Goal: Transaction & Acquisition: Purchase product/service

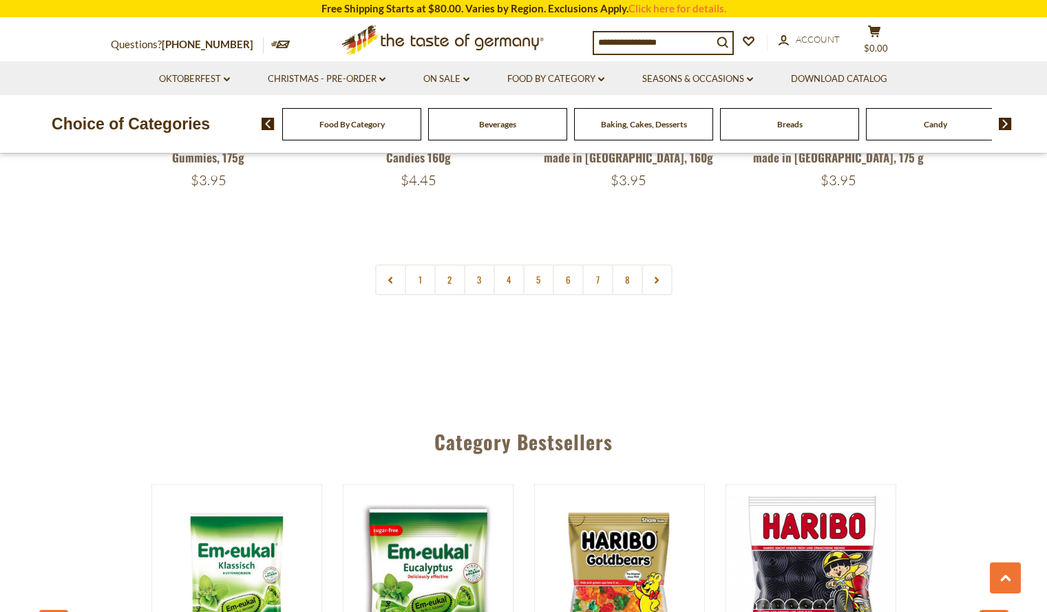
scroll to position [3420, 0]
click at [447, 265] on link "2" at bounding box center [449, 280] width 31 height 31
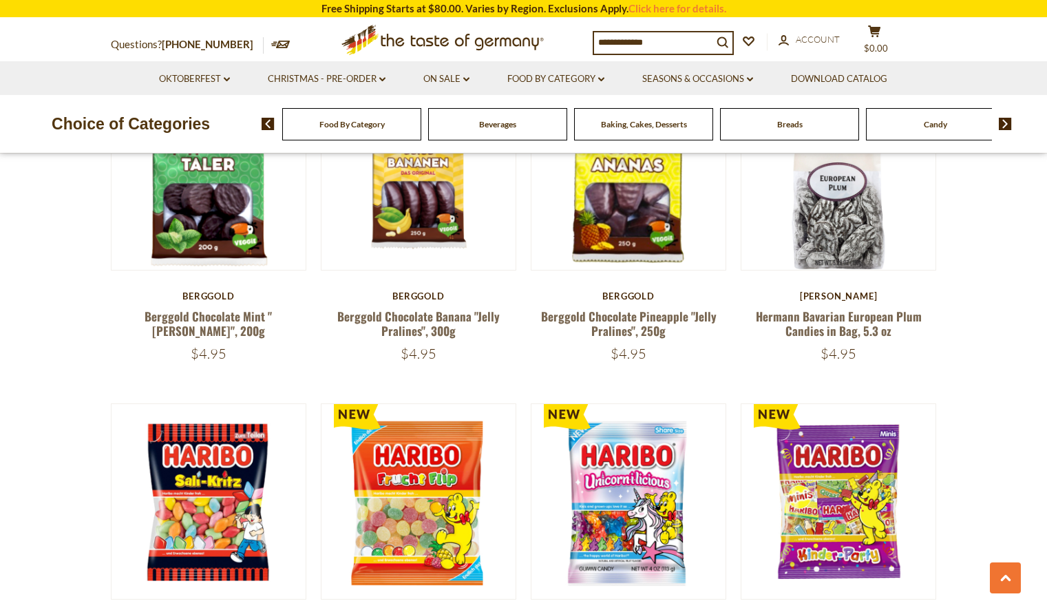
scroll to position [1101, 0]
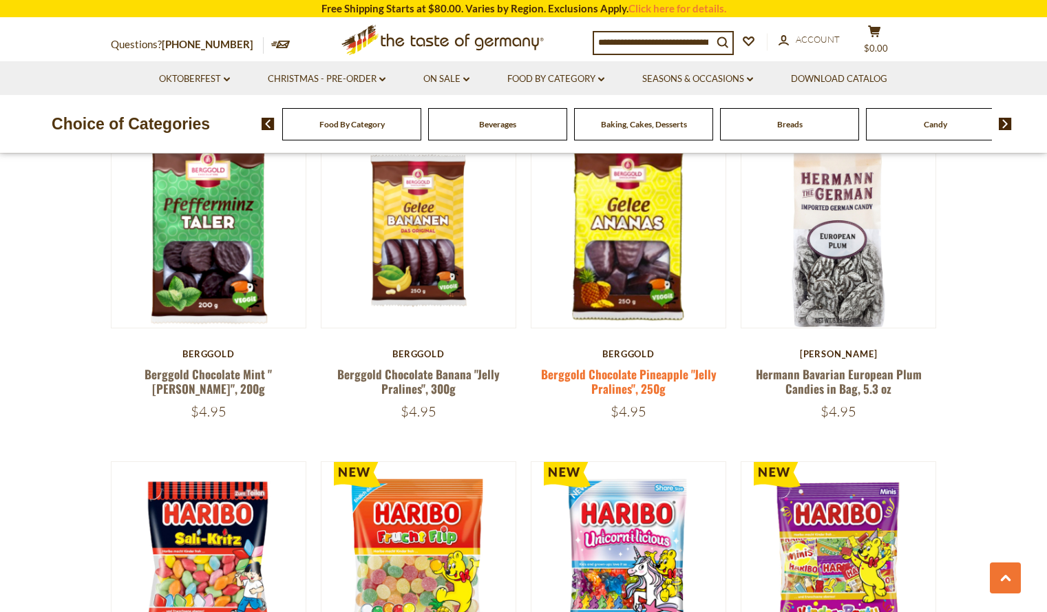
click at [604, 381] on link "Berggold Chocolate Pineapple "Jelly Pralines", 250g" at bounding box center [629, 382] width 176 height 32
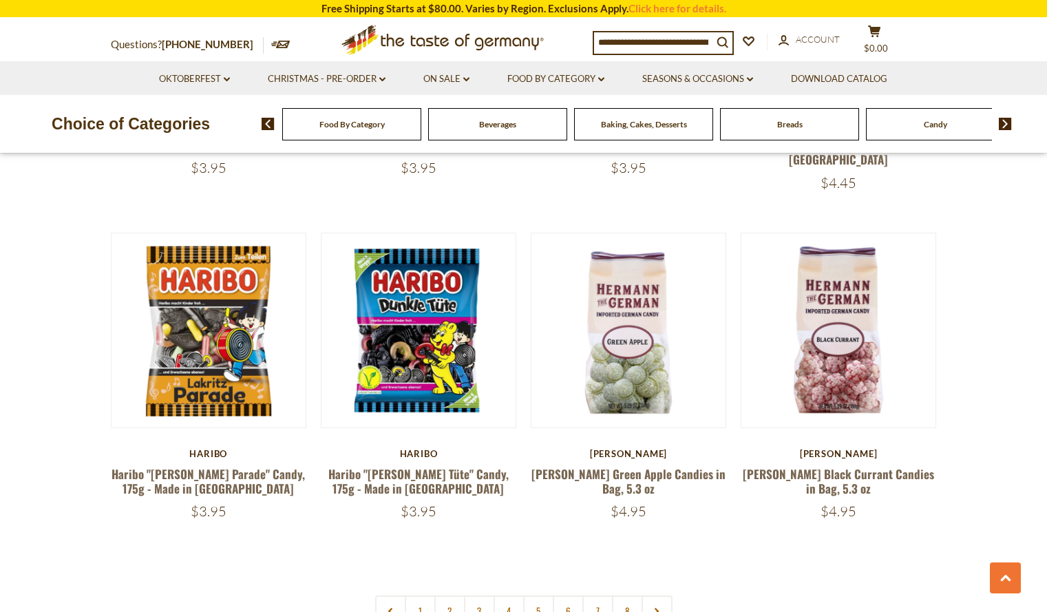
scroll to position [3032, 0]
click at [483, 595] on link "3" at bounding box center [479, 610] width 31 height 31
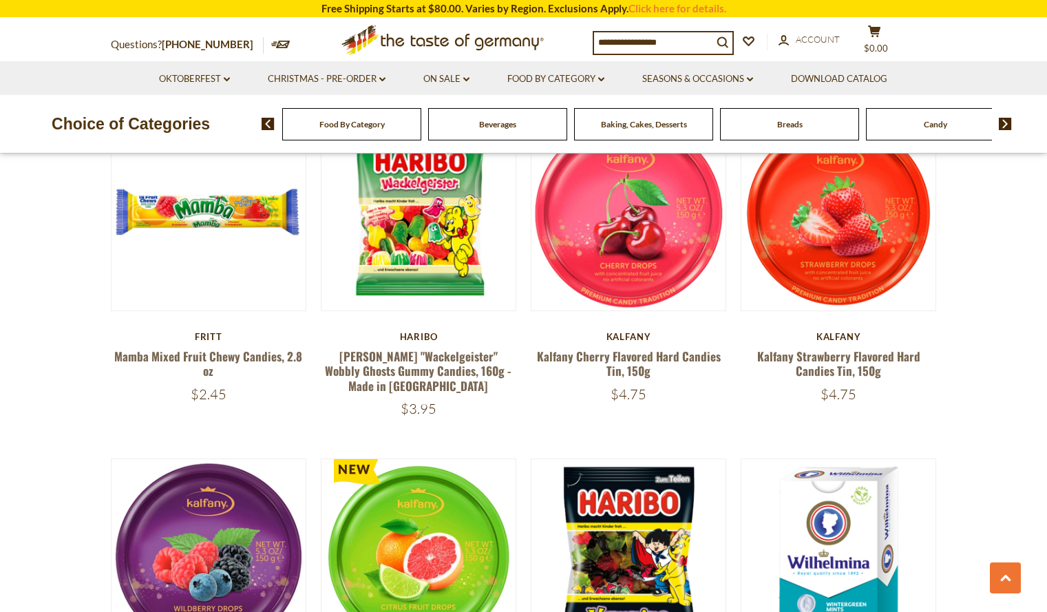
scroll to position [1149, 0]
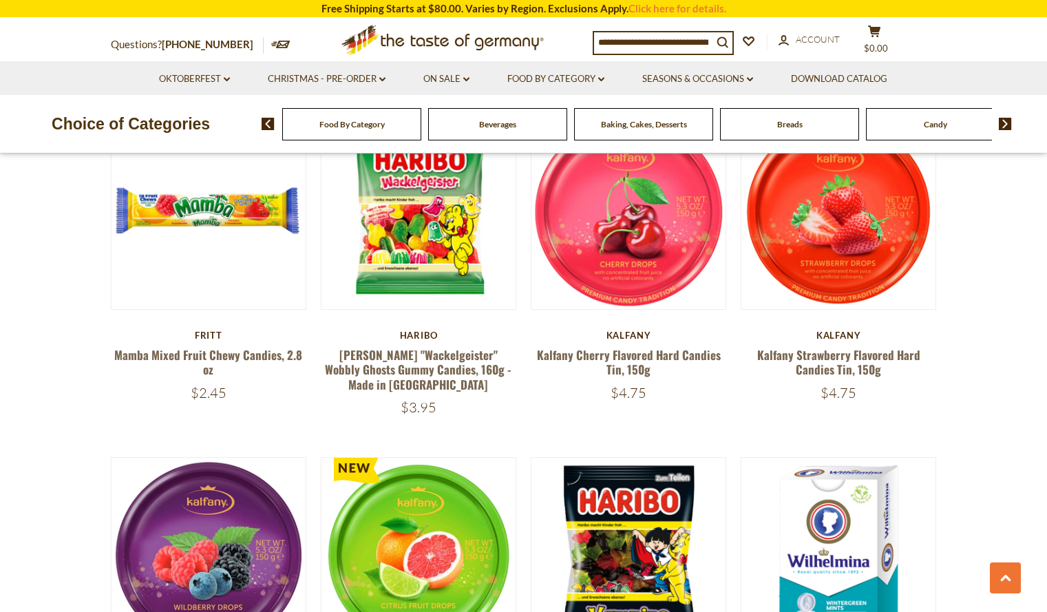
drag, startPoint x: 210, startPoint y: 411, endPoint x: 235, endPoint y: 397, distance: 28.3
click at [235, 397] on div "$2.45" at bounding box center [209, 392] width 196 height 17
drag, startPoint x: 235, startPoint y: 397, endPoint x: 196, endPoint y: 398, distance: 38.6
click at [196, 398] on div "$2.45" at bounding box center [209, 392] width 196 height 17
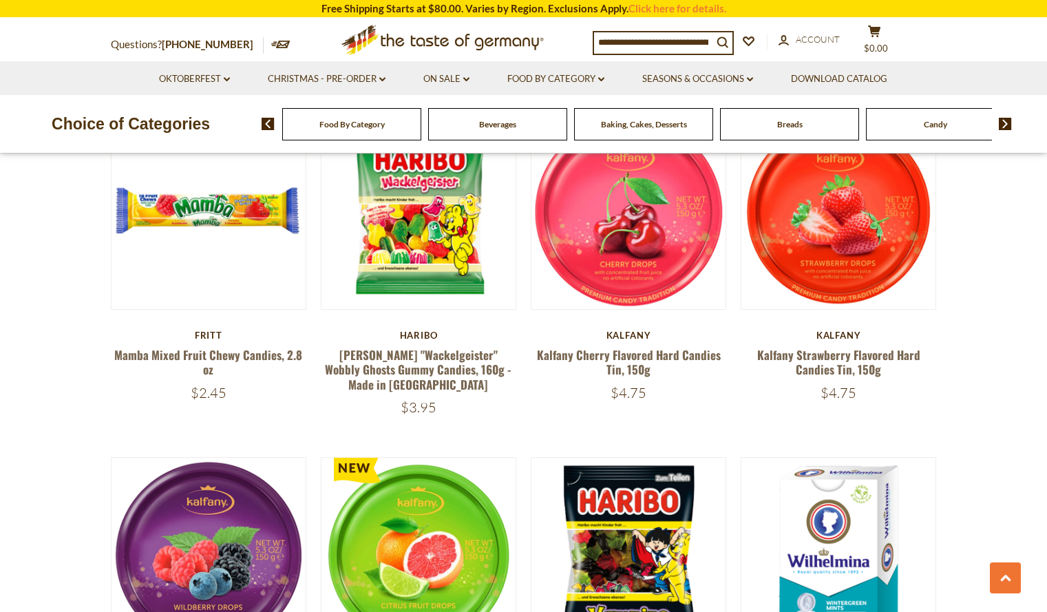
click at [196, 398] on span "$2.45" at bounding box center [209, 392] width 36 height 17
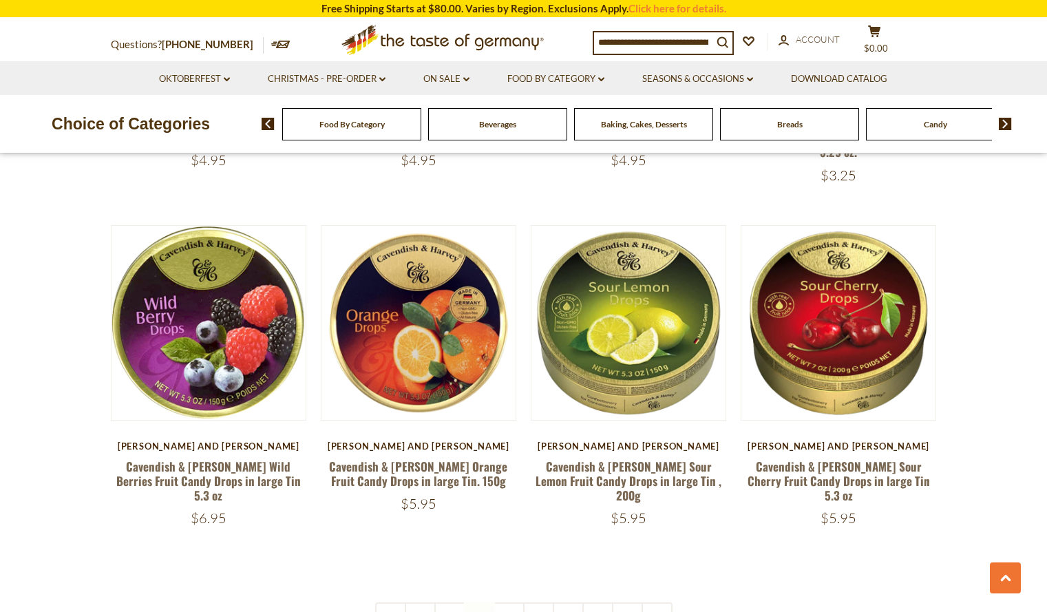
scroll to position [3040, 0]
click at [511, 602] on link "4" at bounding box center [509, 617] width 31 height 31
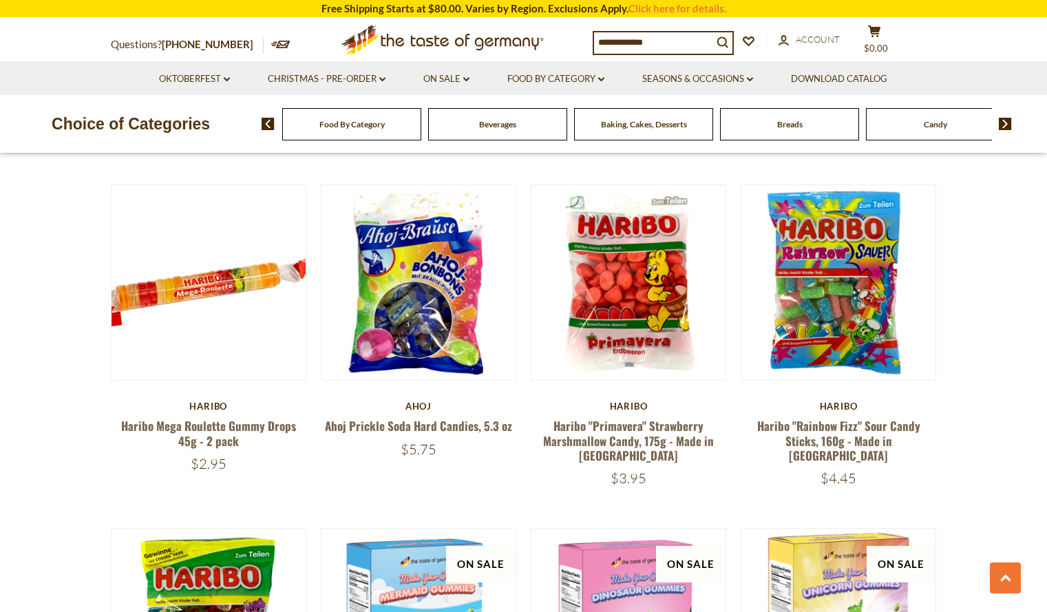
scroll to position [1393, 0]
